Goal: Transaction & Acquisition: Purchase product/service

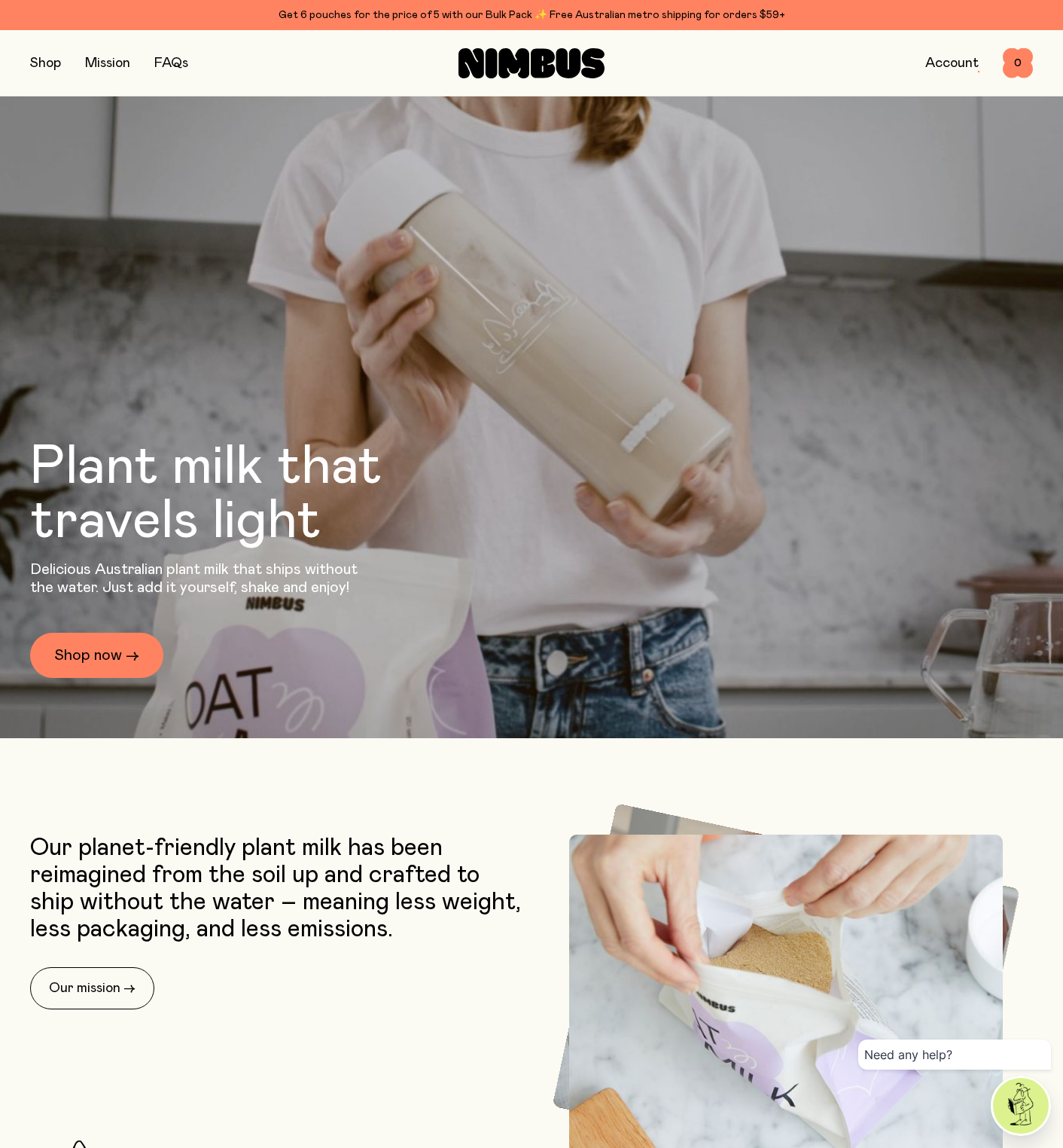
click at [51, 74] on div "Shop Mission FAQs Account 0 0" at bounding box center [532, 62] width 1003 height 65
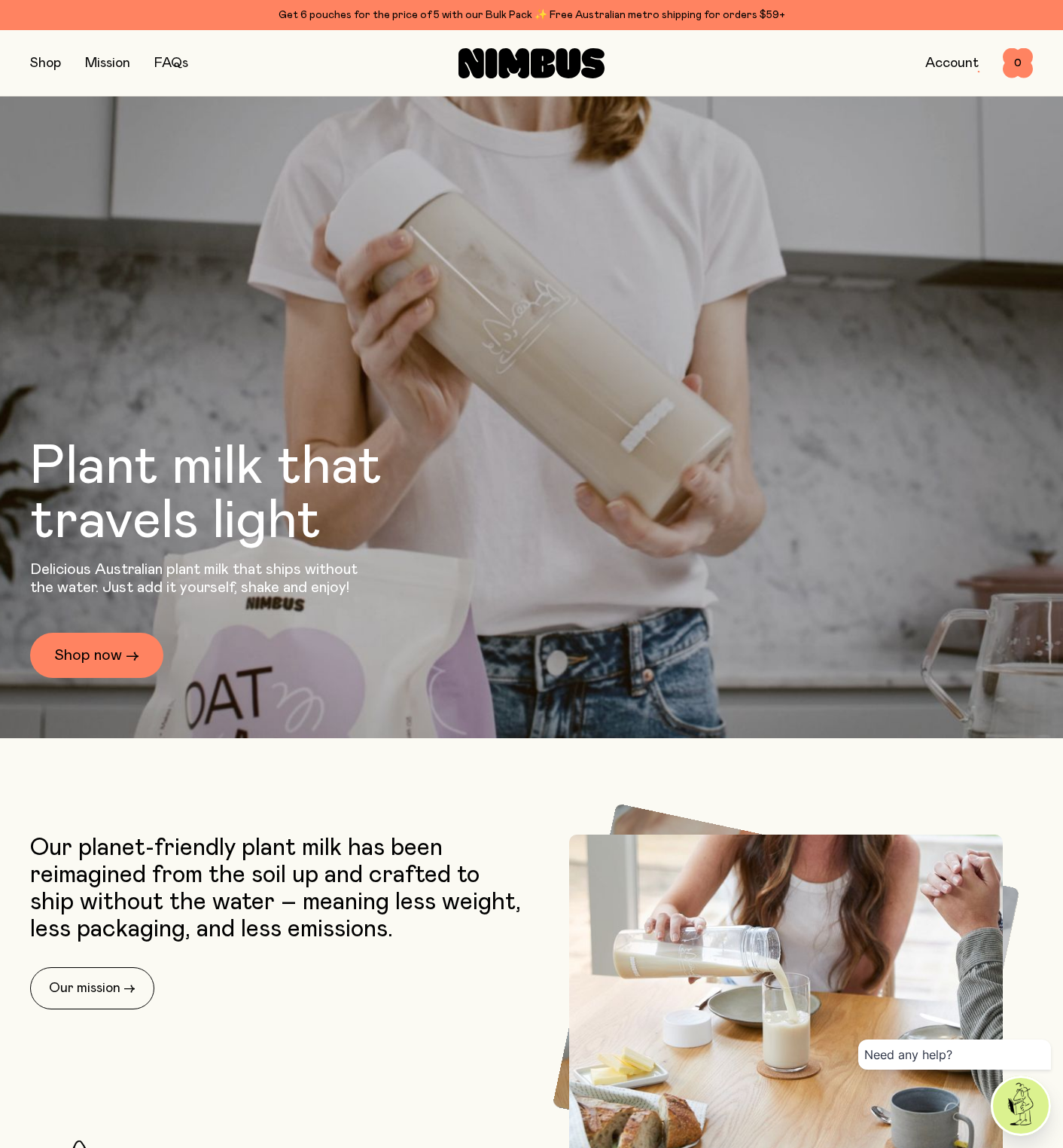
click at [48, 67] on button "button" at bounding box center [46, 63] width 31 height 21
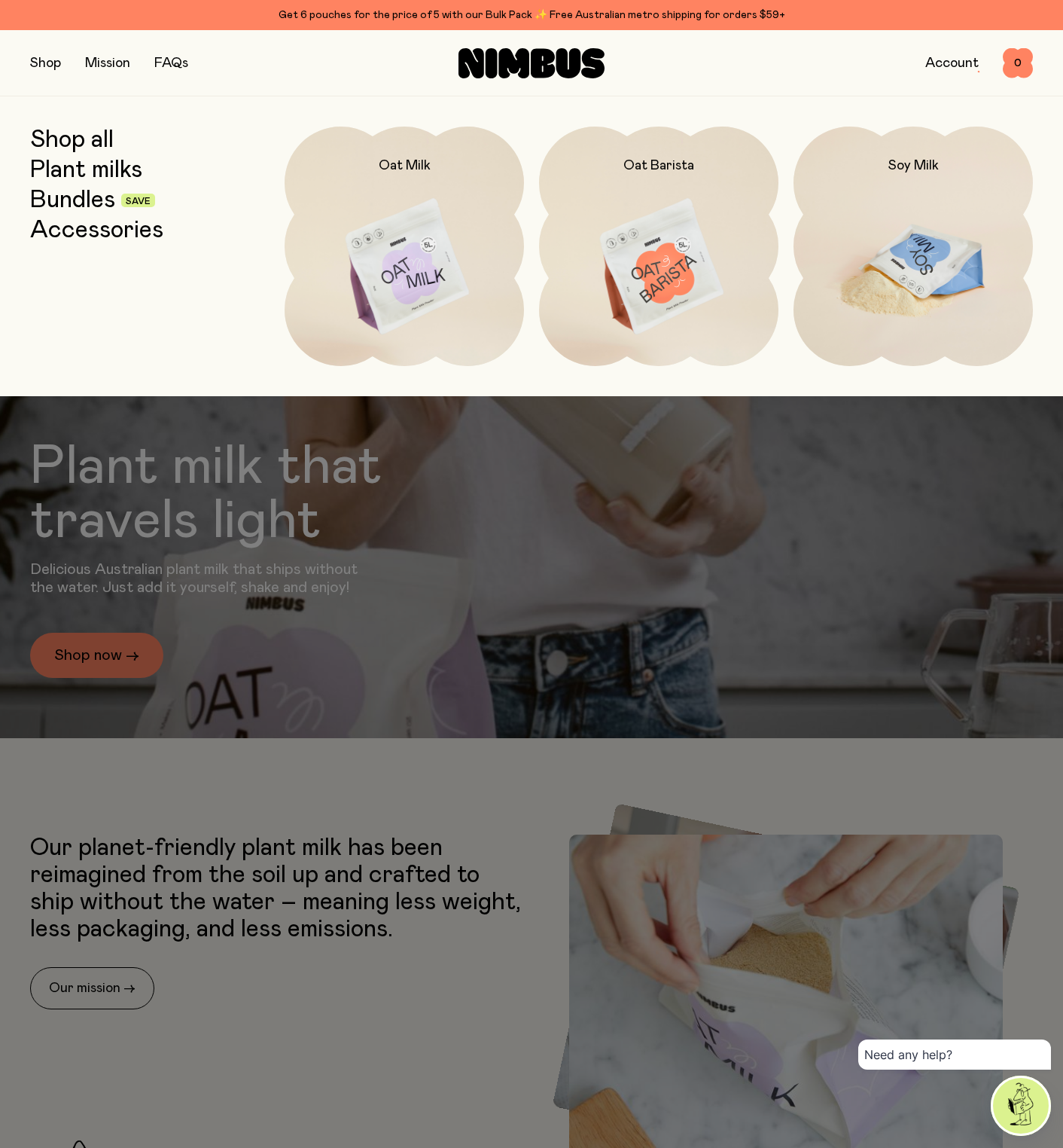
click at [888, 274] on img at bounding box center [914, 267] width 240 height 282
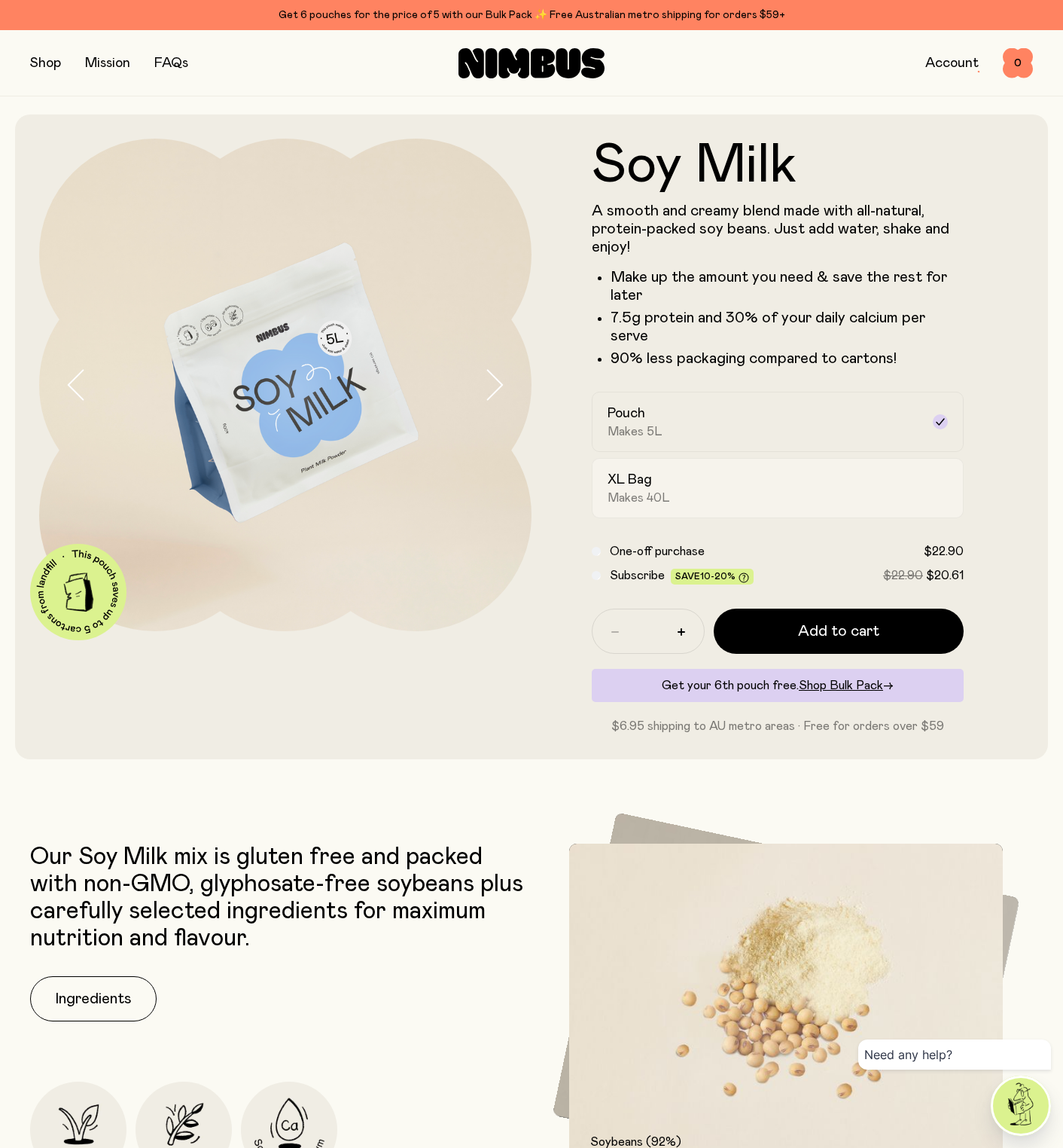
click at [780, 473] on div "XL Bag Makes 40L" at bounding box center [764, 489] width 313 height 35
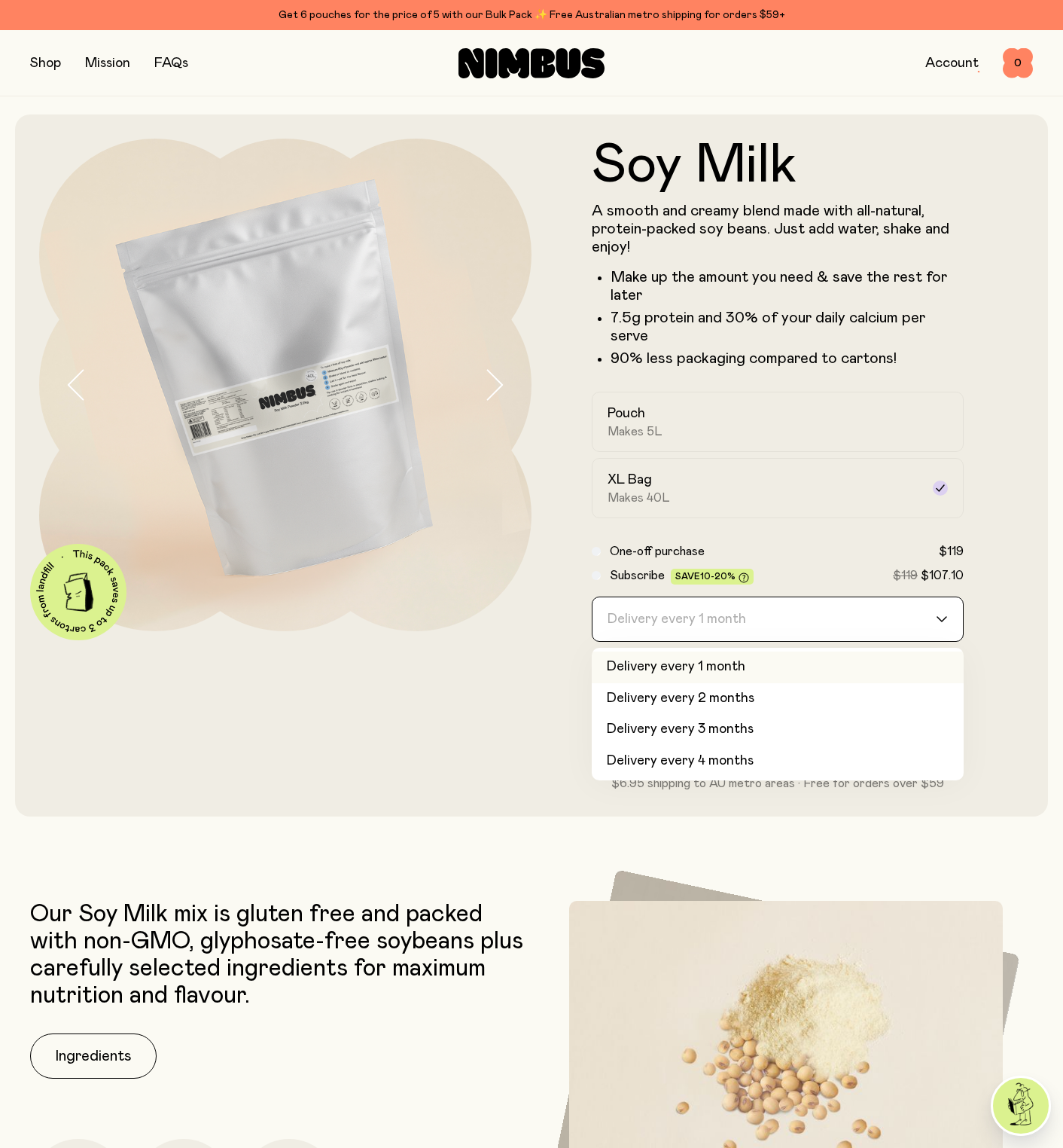
click at [943, 597] on div "Loading..." at bounding box center [950, 618] width 27 height 44
click at [911, 683] on li "Delivery every 2 months" at bounding box center [777, 698] width 372 height 31
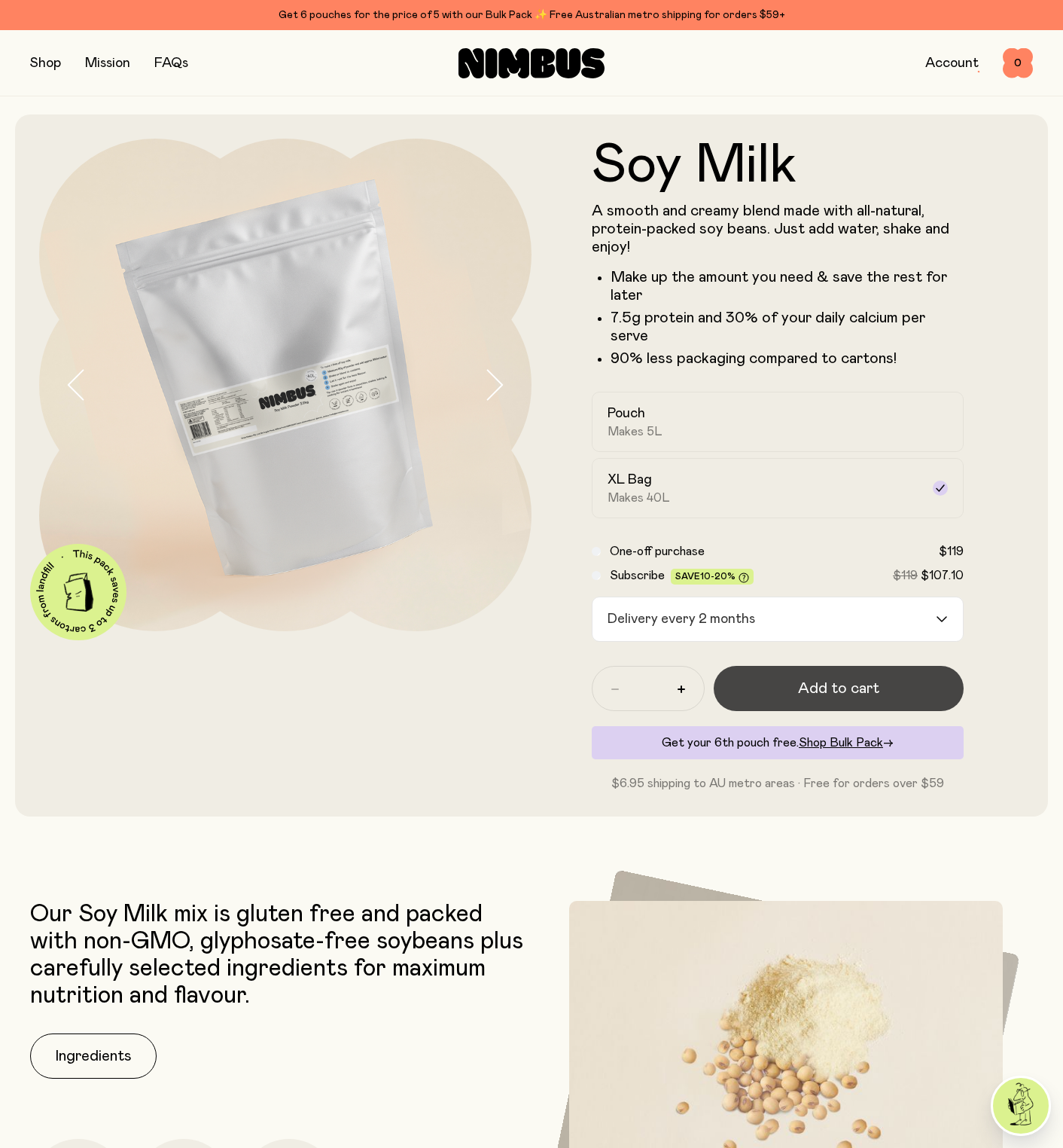
click at [823, 678] on span "Add to cart" at bounding box center [838, 689] width 81 height 21
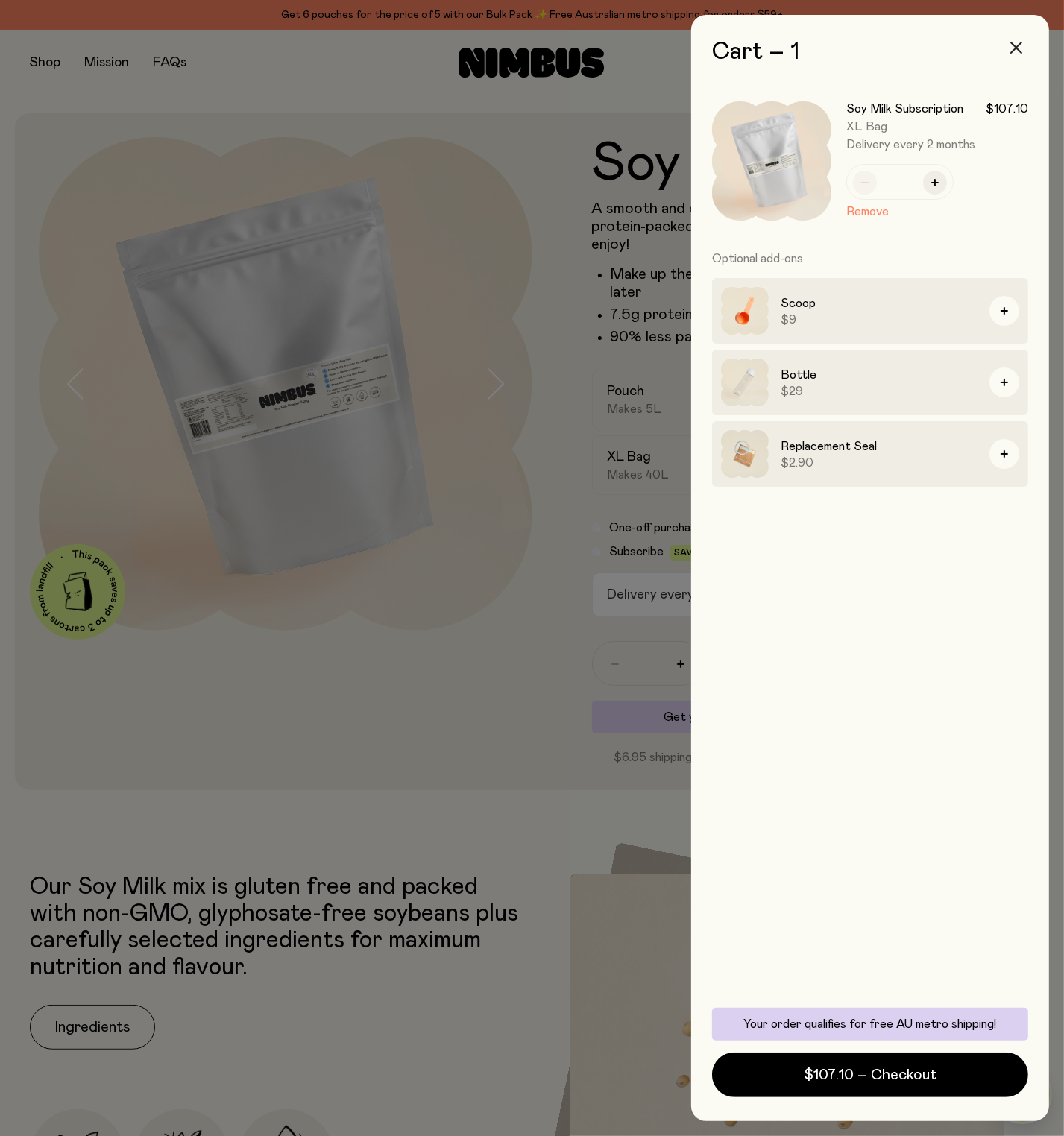
click at [1018, 43] on icon "button" at bounding box center [1016, 47] width 12 height 12
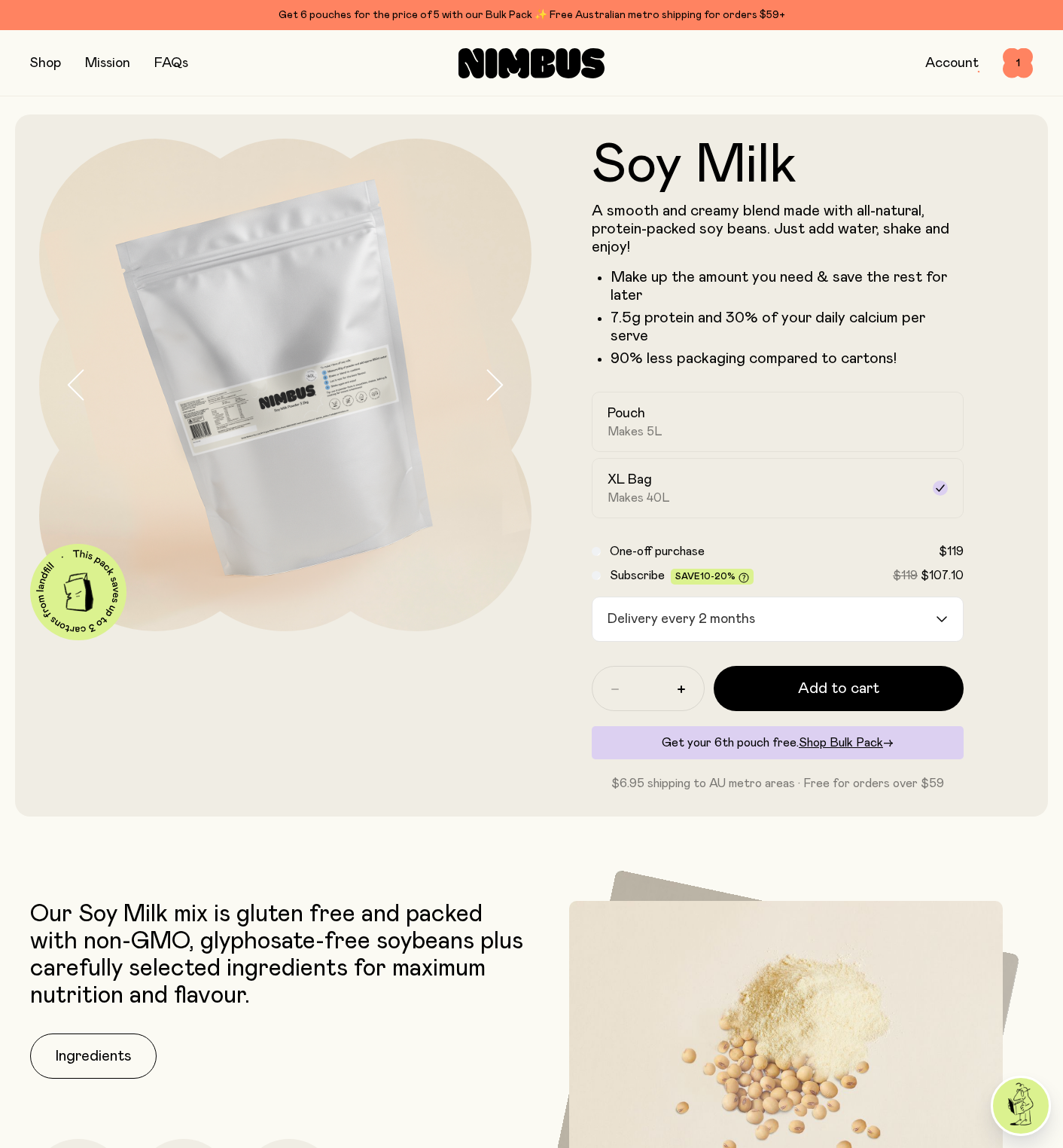
click at [953, 65] on link "Account" at bounding box center [952, 63] width 54 height 14
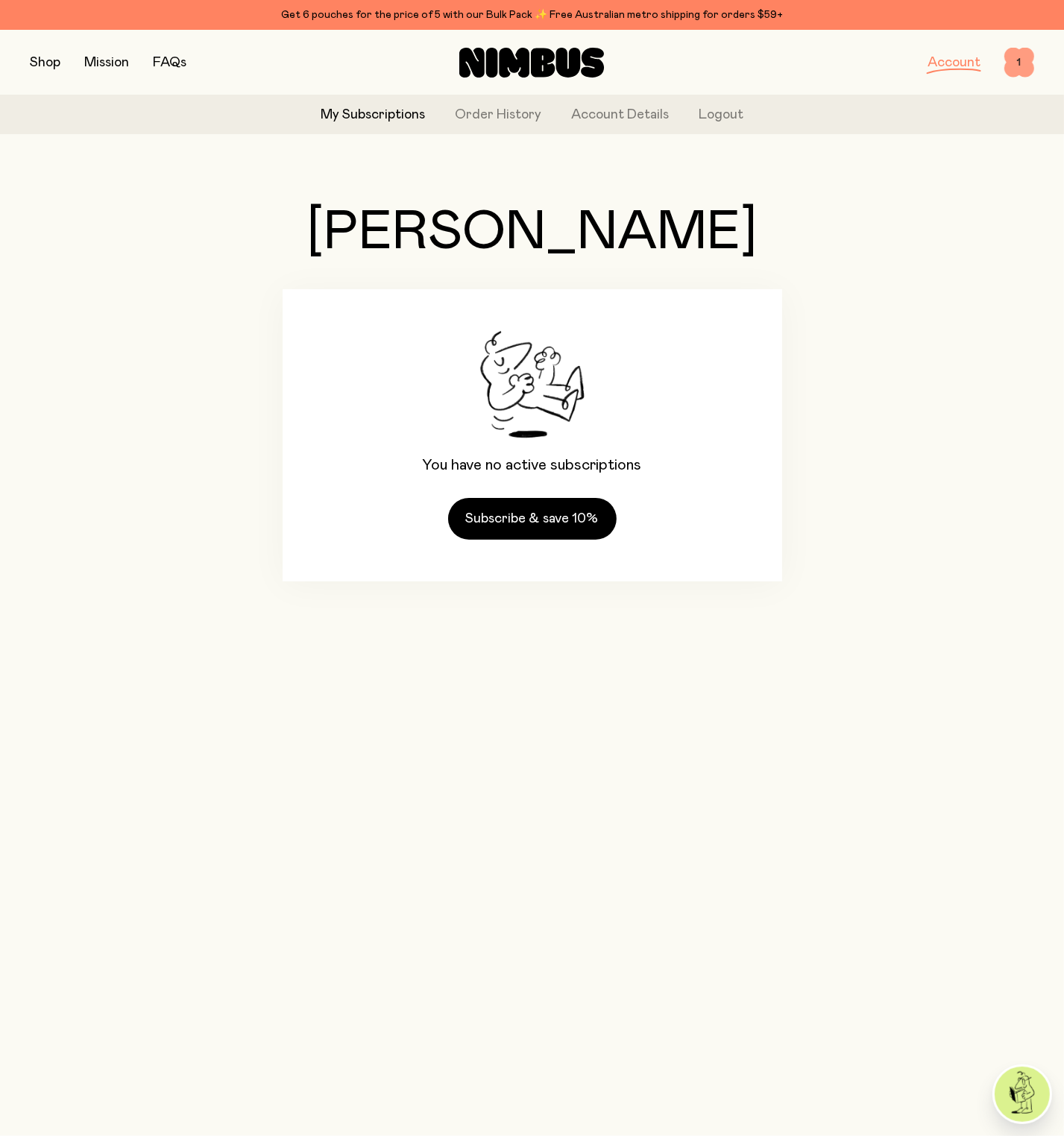
click at [1011, 70] on span "1" at bounding box center [1019, 62] width 30 height 30
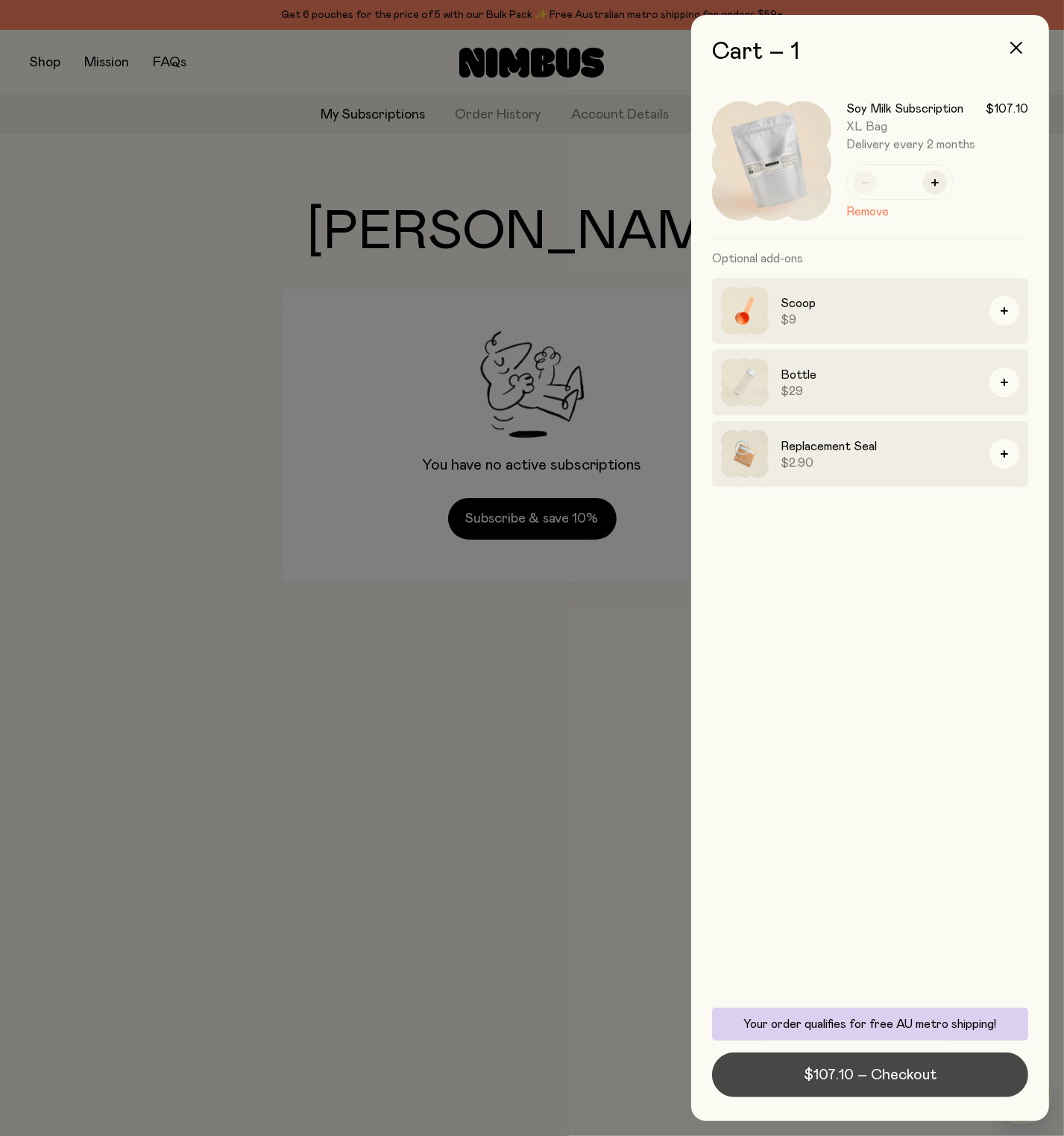
click at [875, 1076] on span "$107.10 – Checkout" at bounding box center [869, 1074] width 132 height 21
